Goal: Use online tool/utility: Use online tool/utility

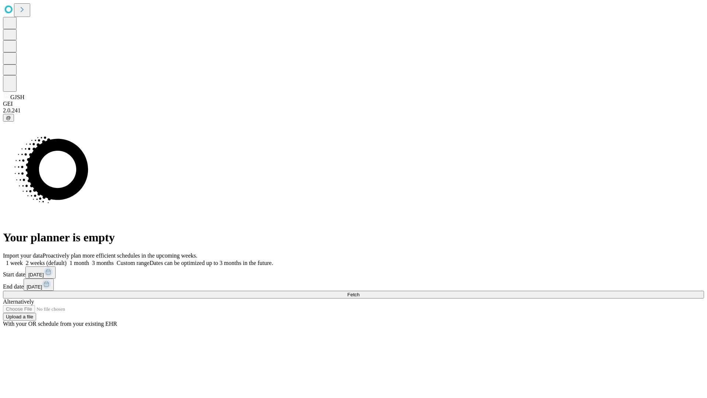
click at [359, 292] on span "Fetch" at bounding box center [353, 295] width 12 height 6
